Goal: Check status: Check status

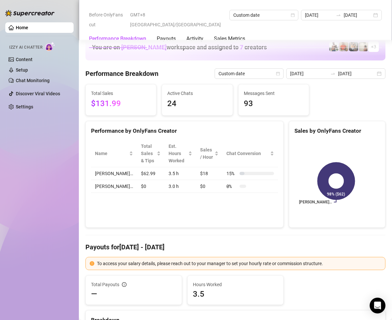
scroll to position [887, 0]
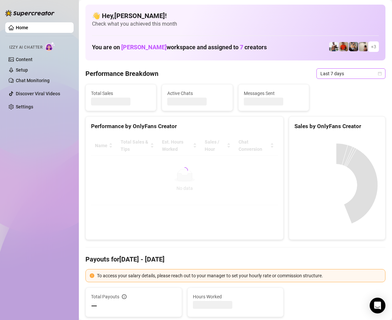
click at [378, 73] on icon "calendar" at bounding box center [380, 74] width 4 height 4
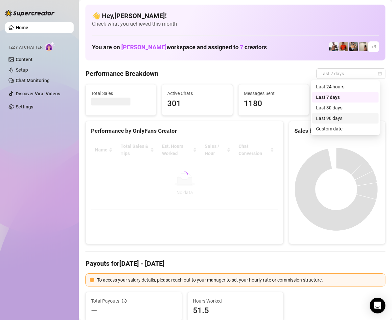
click at [329, 129] on div "Custom date" at bounding box center [345, 128] width 59 height 7
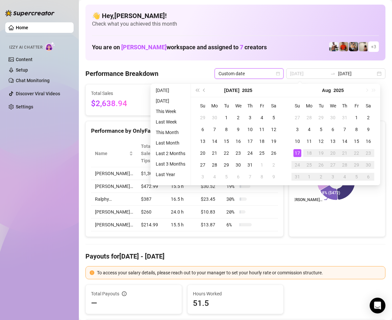
click at [299, 156] on div "17" at bounding box center [297, 153] width 8 height 8
click at [297, 155] on div "17" at bounding box center [297, 153] width 8 height 8
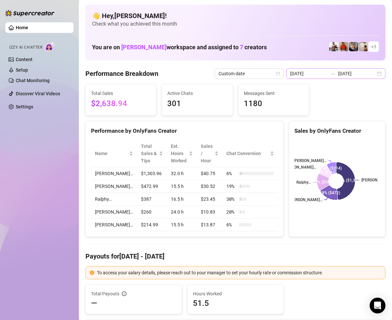
click at [374, 74] on div "[DATE] [DATE]" at bounding box center [335, 73] width 99 height 11
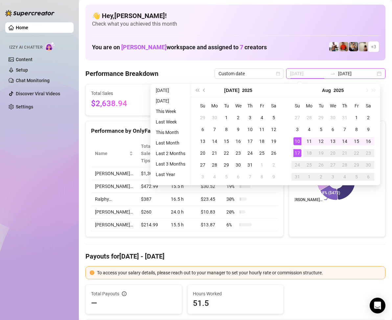
type input "[DATE]"
click at [293, 150] on div "17" at bounding box center [297, 153] width 8 height 8
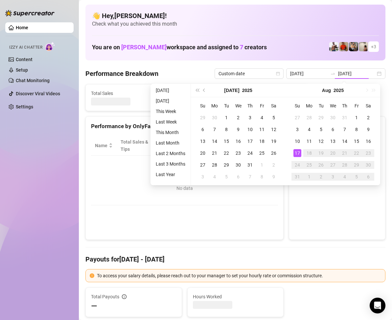
type input "[DATE]"
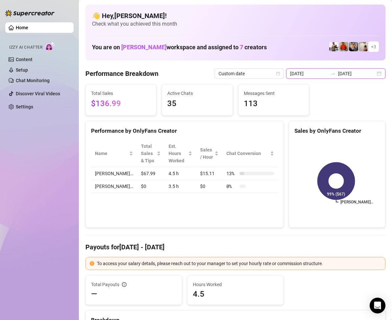
click at [370, 74] on div "[DATE] [DATE]" at bounding box center [335, 73] width 99 height 11
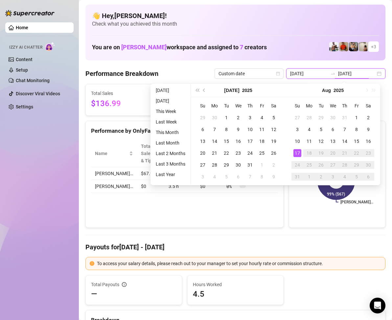
click at [372, 74] on div "[DATE] [DATE]" at bounding box center [335, 73] width 99 height 11
type input "[DATE]"
click at [248, 163] on div "31" at bounding box center [250, 165] width 8 height 8
type input "[DATE]"
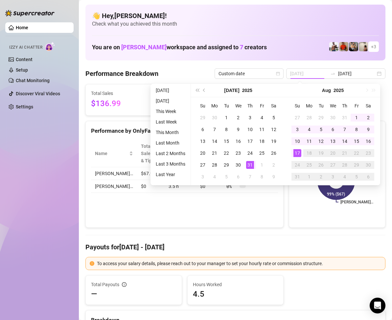
click at [297, 152] on div "17" at bounding box center [297, 153] width 8 height 8
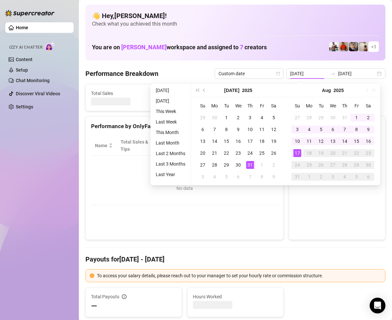
type input "[DATE]"
